Goal: Task Accomplishment & Management: Manage account settings

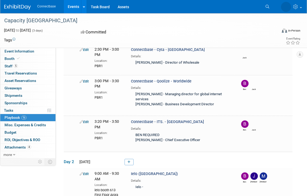
scroll to position [301, 0]
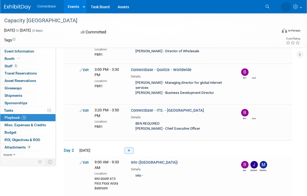
click at [127, 149] on icon at bounding box center [128, 150] width 3 height 3
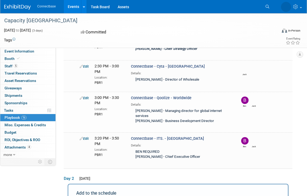
scroll to position [304, 0]
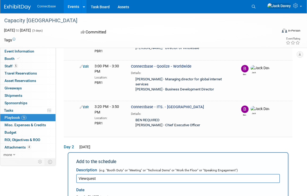
click at [78, 174] on input "Viewquest" at bounding box center [177, 178] width 203 height 9
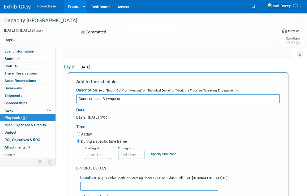
scroll to position [408, 0]
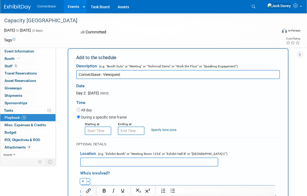
type input "Connectbase - Viewquest"
click at [109, 127] on input "8:00 AM" at bounding box center [98, 131] width 27 height 8
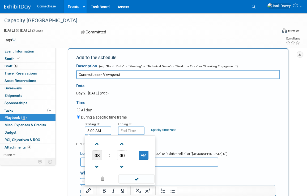
click at [97, 150] on span "08" at bounding box center [97, 155] width 10 height 10
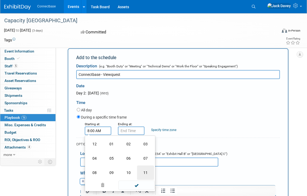
click at [141, 165] on td "11" at bounding box center [145, 172] width 17 height 14
type input "11:00 AM"
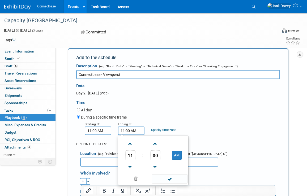
click at [133, 127] on input "11:00 AM" at bounding box center [131, 131] width 27 height 8
click at [156, 150] on span "00" at bounding box center [155, 155] width 10 height 10
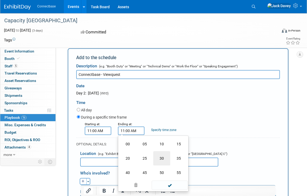
click at [163, 151] on td "30" at bounding box center [161, 158] width 17 height 14
type input "11:30 AM"
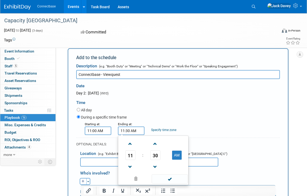
click at [96, 158] on input "text" at bounding box center [149, 162] width 138 height 9
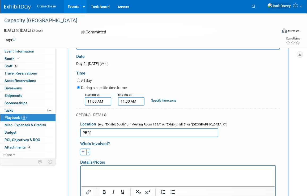
scroll to position [448, 0]
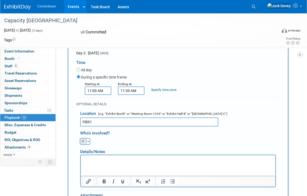
type input "PBR1"
click at [82, 140] on icon "button" at bounding box center [82, 141] width 3 height 3
select select
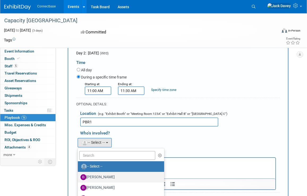
click at [102, 173] on label "[PERSON_NAME]" at bounding box center [119, 177] width 78 height 8
click at [79, 175] on input "[PERSON_NAME]" at bounding box center [76, 176] width 3 height 3
select select "5a309a58-1caa-4a1e-b031-5fcebf7888a3"
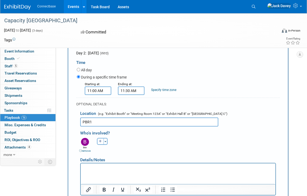
click at [101, 140] on icon "button" at bounding box center [100, 141] width 3 height 3
select select
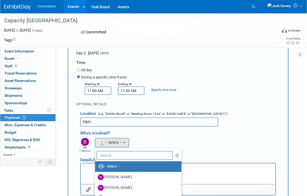
click at [103, 151] on input "text" at bounding box center [134, 155] width 76 height 9
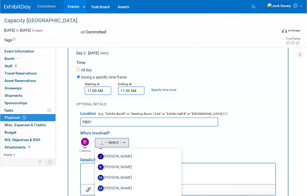
scroll to position [0, 0]
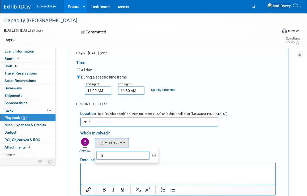
type input "T"
type input "w"
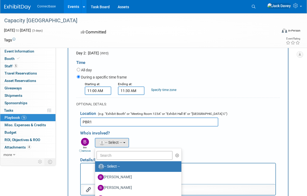
click at [86, 169] on p "Rich Text Area. Press ALT-0 for help." at bounding box center [178, 167] width 188 height 5
click at [177, 153] on div "Details/Notes" at bounding box center [177, 158] width 195 height 10
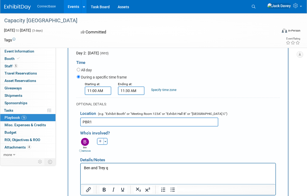
click at [134, 168] on p "Ben and Trey q" at bounding box center [178, 167] width 188 height 5
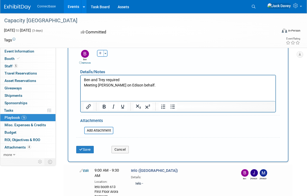
scroll to position [550, 0]
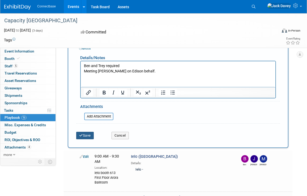
click at [91, 132] on button "Save" at bounding box center [85, 135] width 18 height 7
